Goal: Information Seeking & Learning: Find specific fact

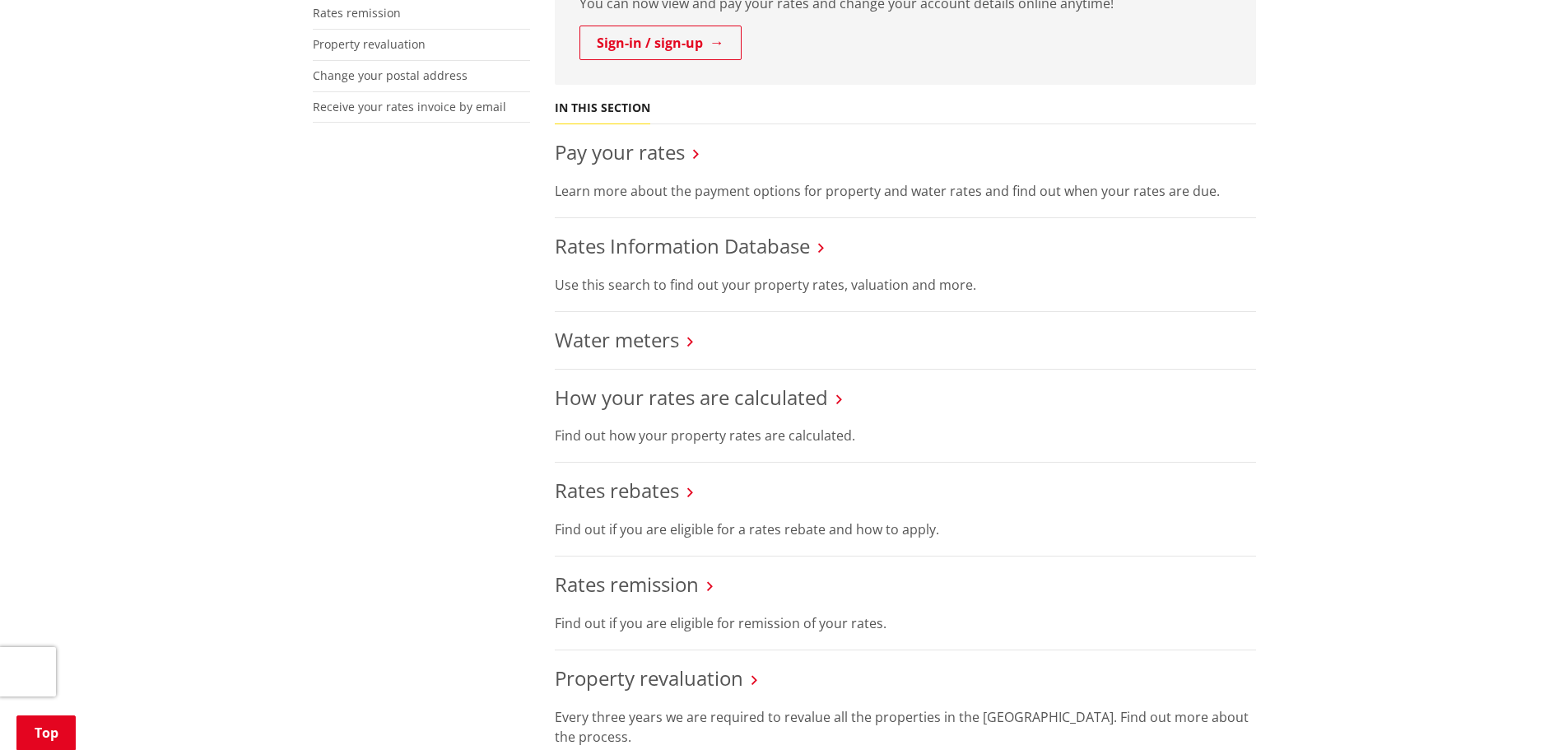
scroll to position [494, 0]
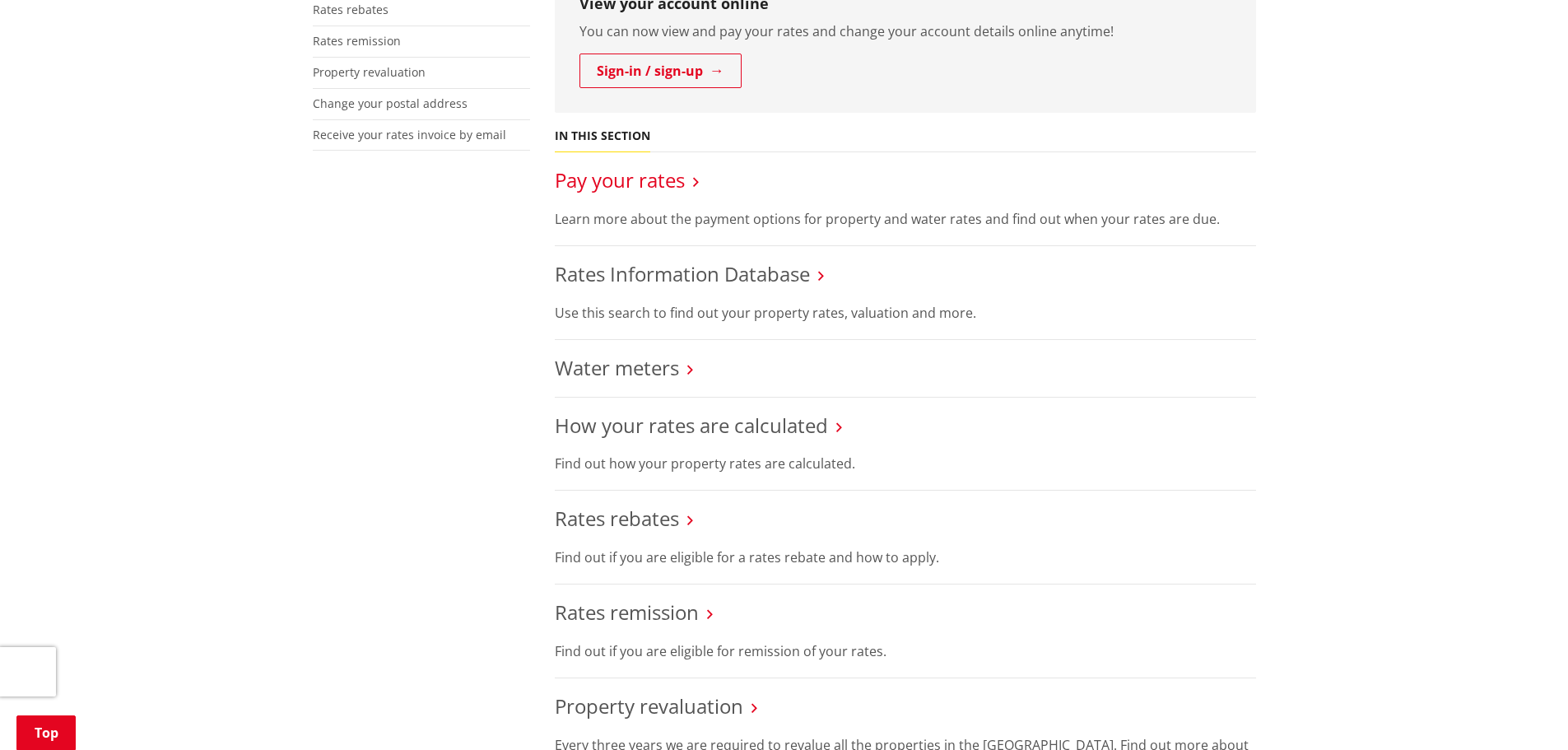
click at [612, 184] on link "Pay your rates" at bounding box center [620, 180] width 130 height 28
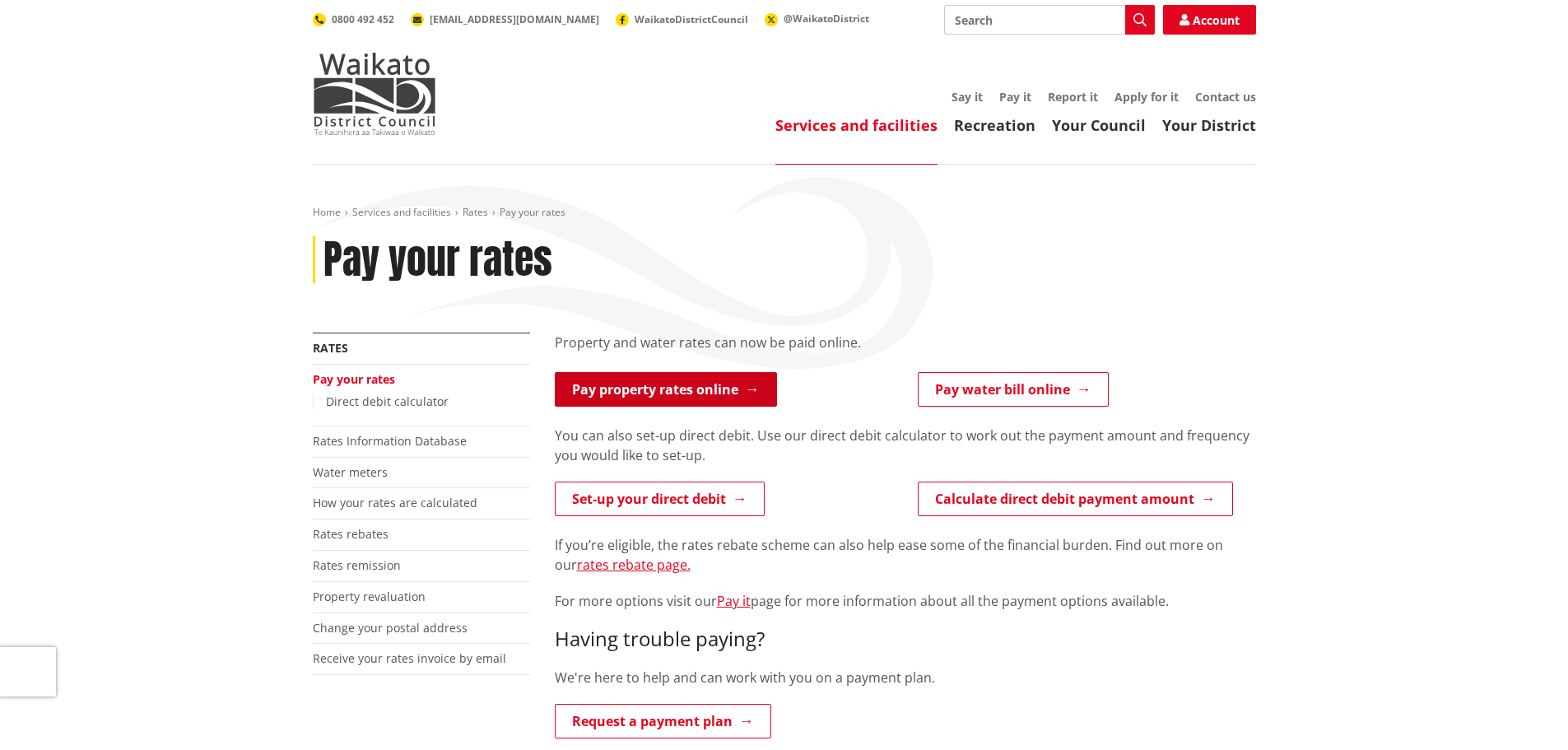
click at [731, 395] on link "Pay property rates online" at bounding box center [666, 390] width 222 height 35
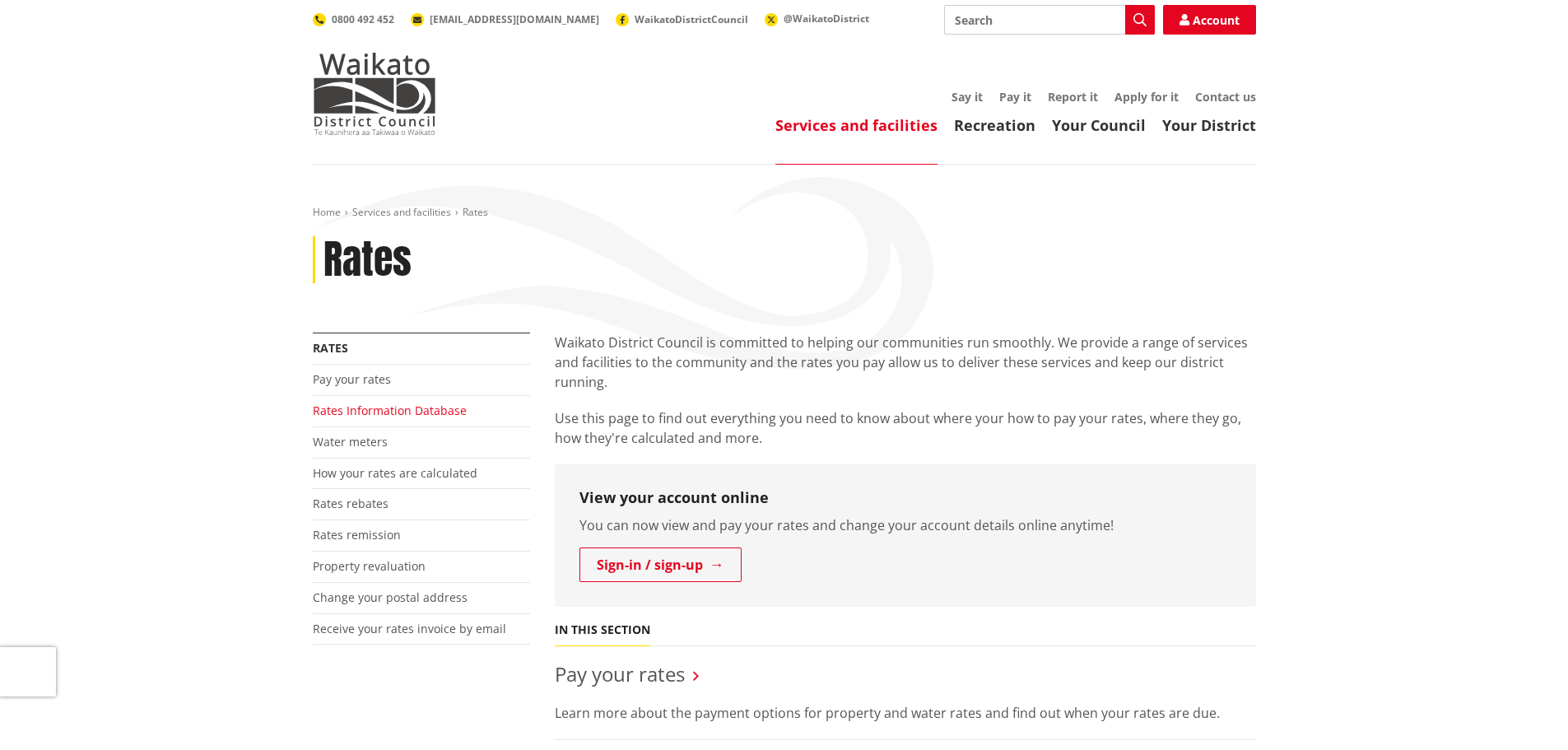
click at [443, 410] on link "Rates Information Database" at bounding box center [390, 410] width 154 height 16
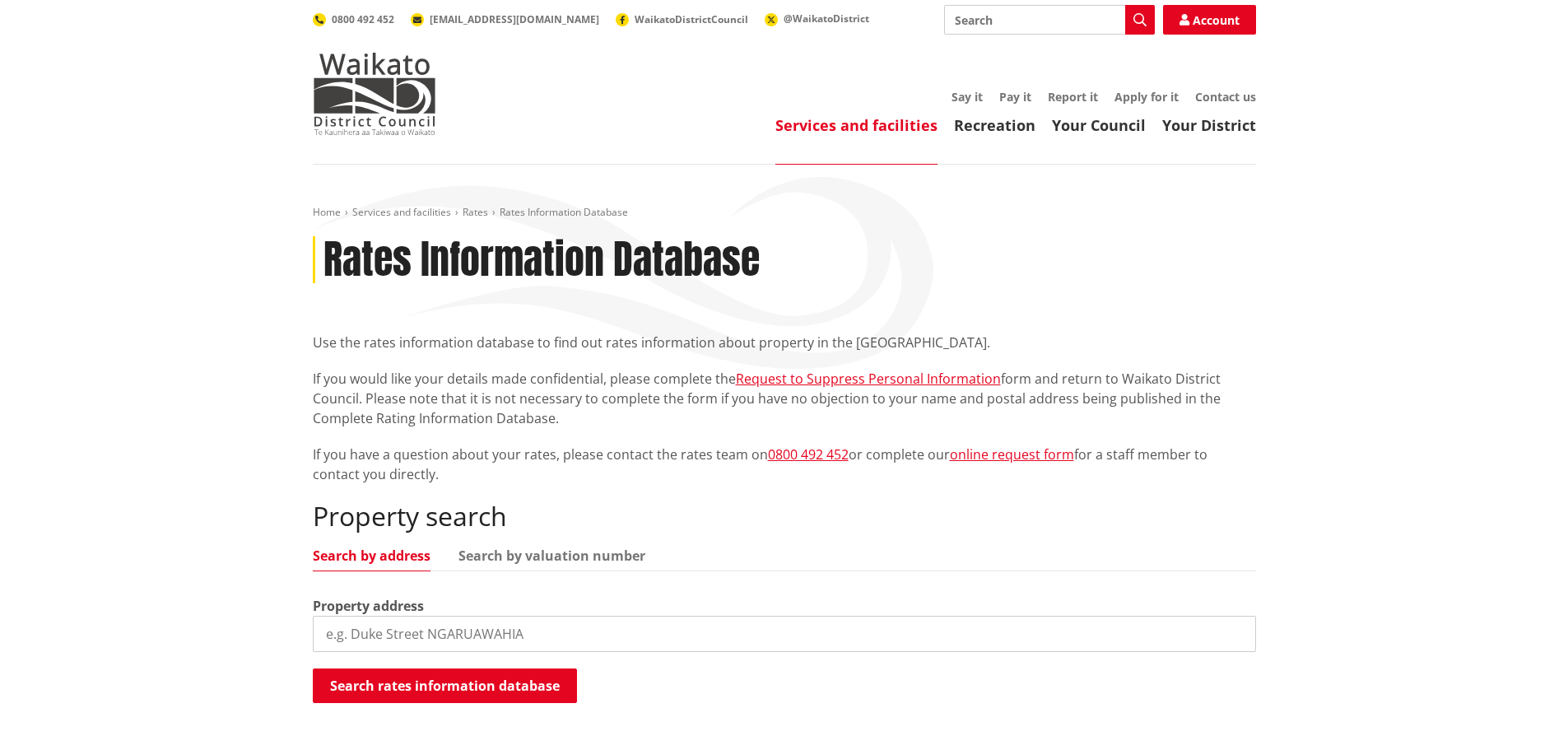
click at [387, 633] on input "search" at bounding box center [784, 634] width 944 height 37
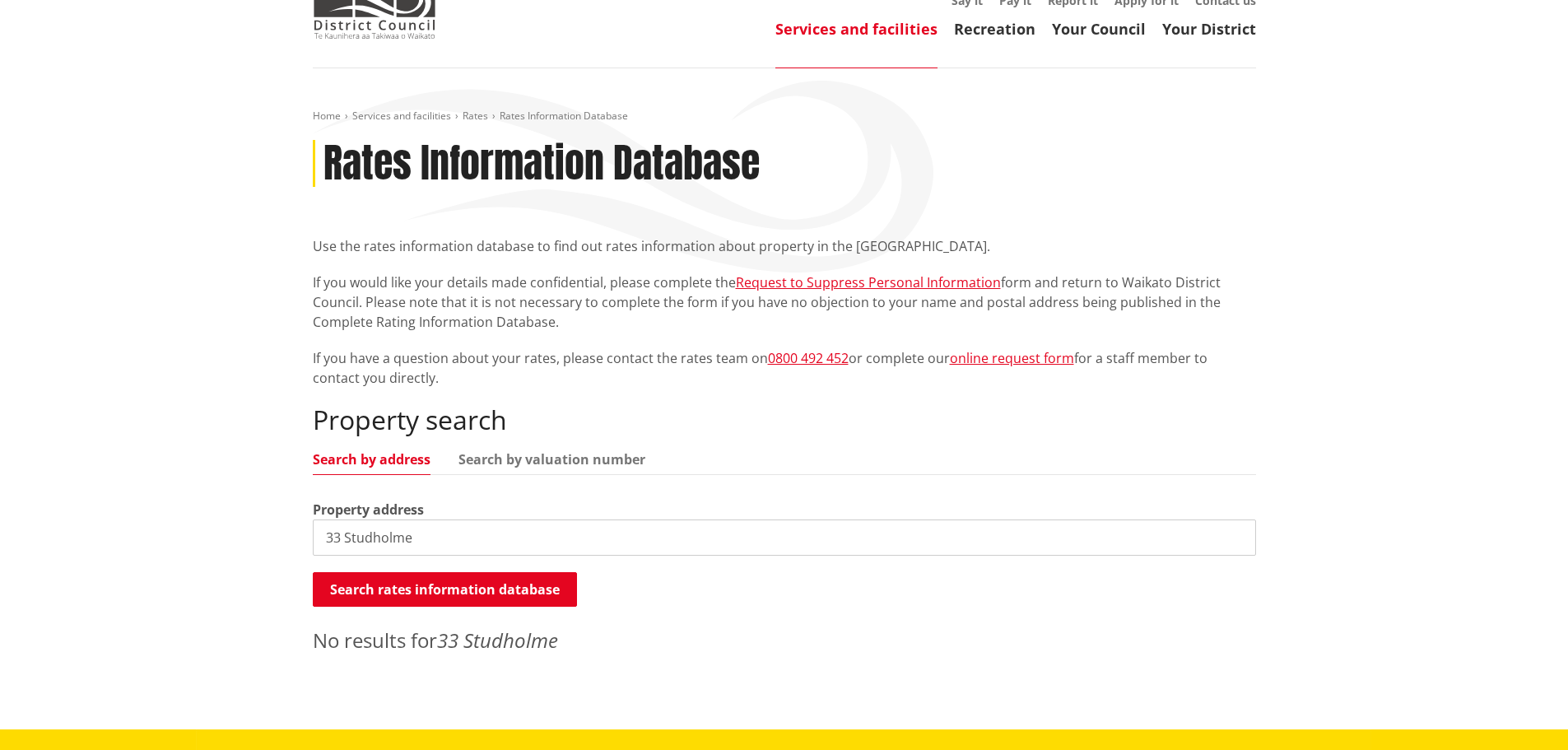
scroll to position [247, 0]
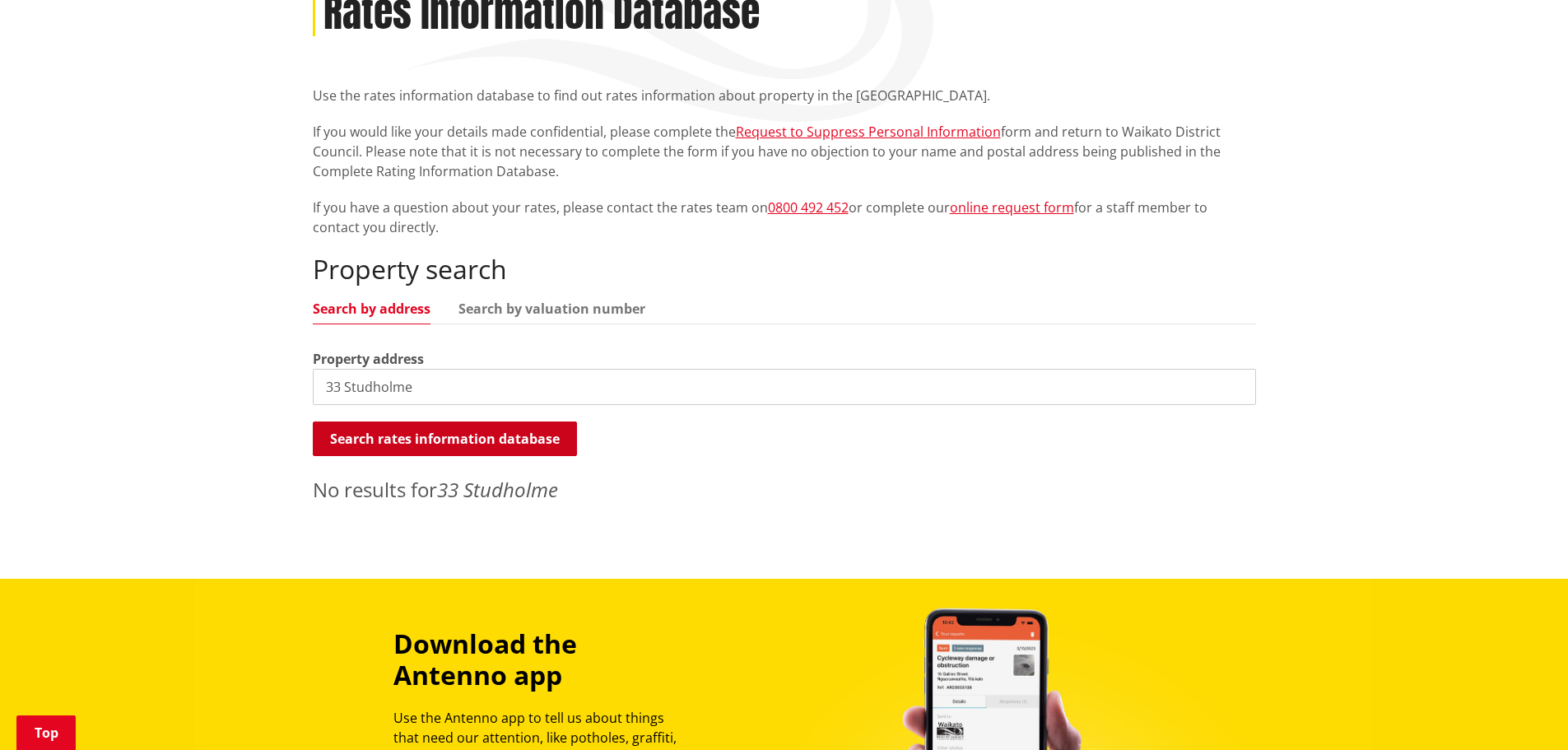
click at [407, 436] on button "Search rates information database" at bounding box center [445, 439] width 264 height 35
click at [430, 391] on input "33 Studholme" at bounding box center [784, 387] width 944 height 37
type input "33 Studholme"
click at [431, 445] on button "Search rates information database" at bounding box center [445, 439] width 264 height 35
